Goal: Transaction & Acquisition: Purchase product/service

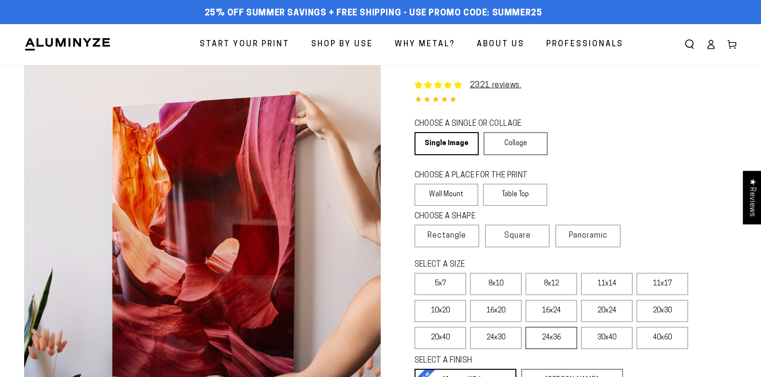
scroll to position [48, 0]
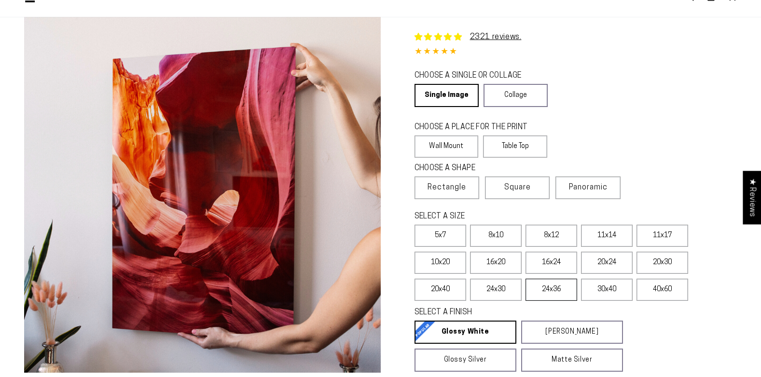
select select "**********"
click at [607, 291] on label "30x40" at bounding box center [607, 290] width 52 height 22
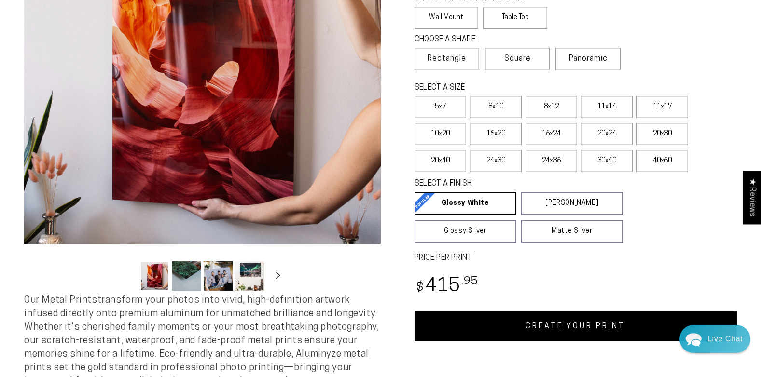
scroll to position [193, 0]
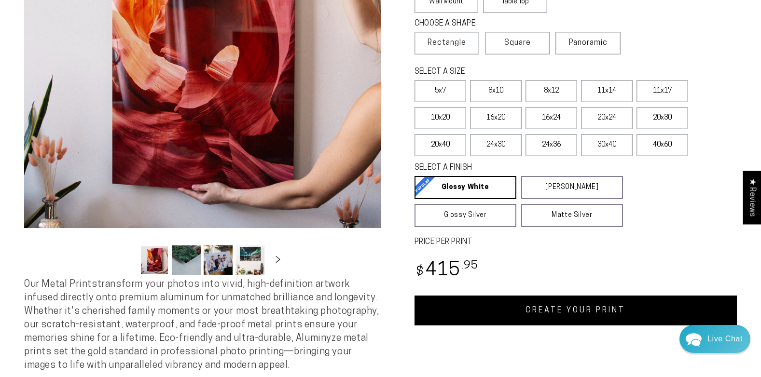
click at [565, 312] on link "CREATE YOUR PRINT" at bounding box center [575, 311] width 323 height 30
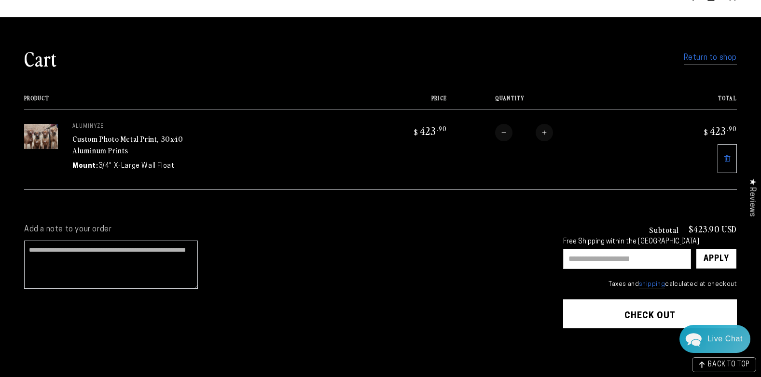
click at [645, 315] on button "Check out" at bounding box center [650, 314] width 174 height 29
